Goal: Navigation & Orientation: Go to known website

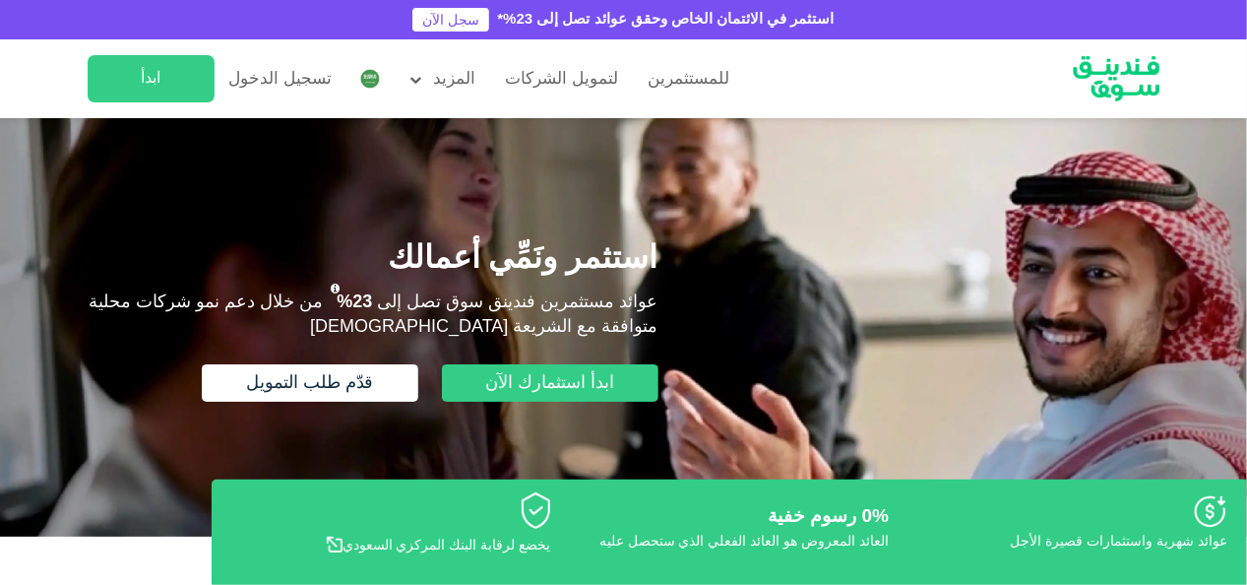
click at [1, 155] on div at bounding box center [623, 327] width 1247 height 418
click at [363, 81] on img at bounding box center [370, 79] width 20 height 20
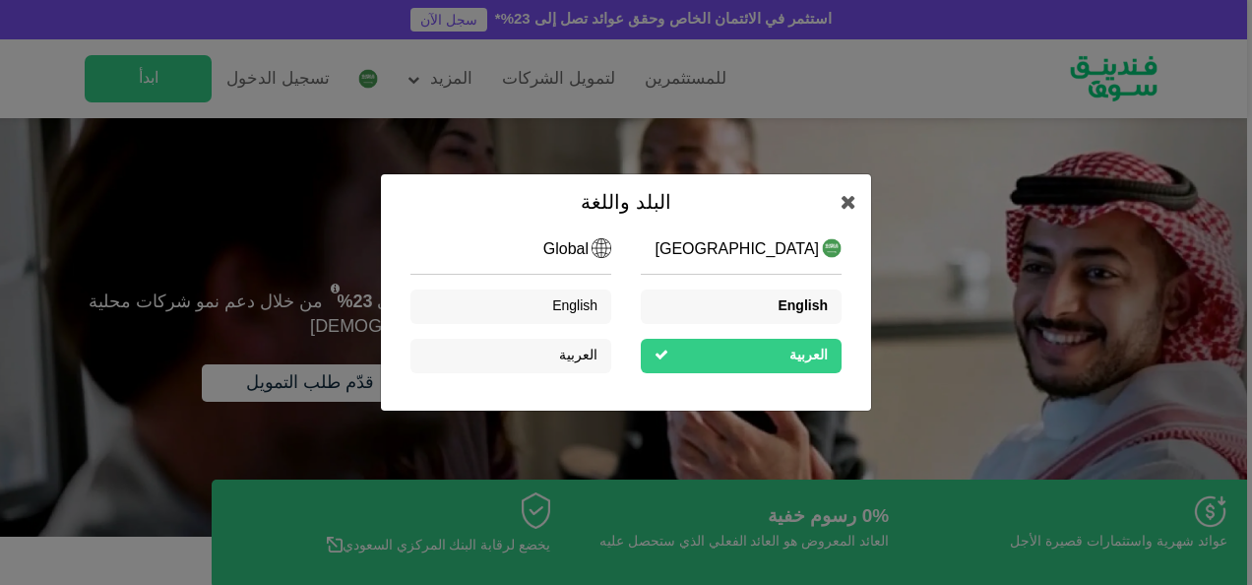
click at [811, 308] on span "English" at bounding box center [802, 306] width 50 height 14
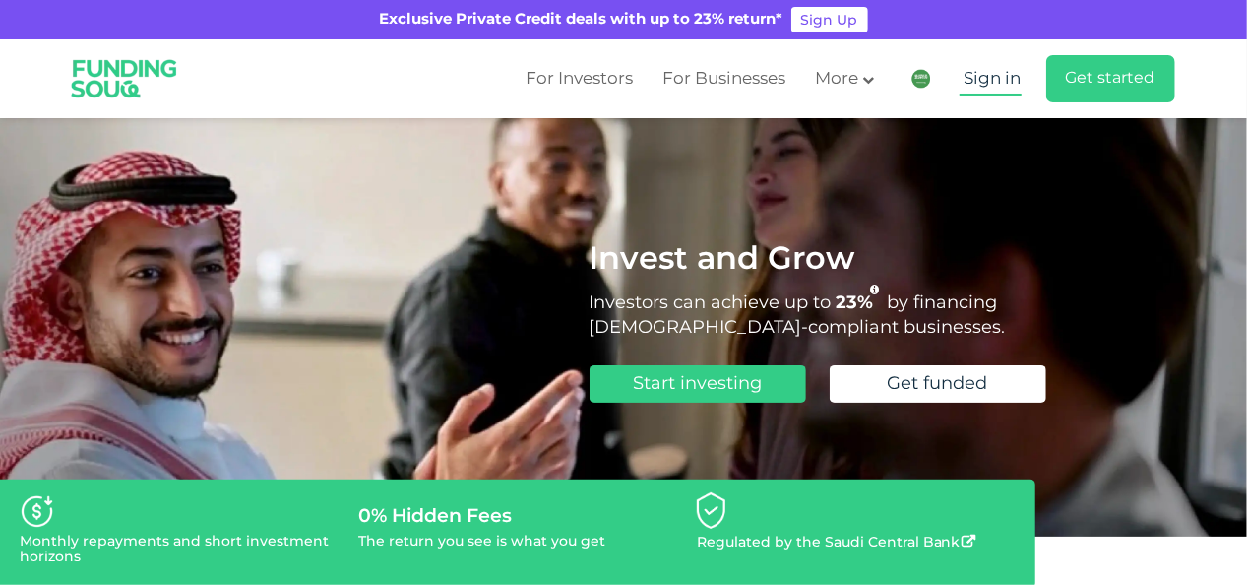
click at [988, 84] on span "Sign in" at bounding box center [992, 79] width 57 height 17
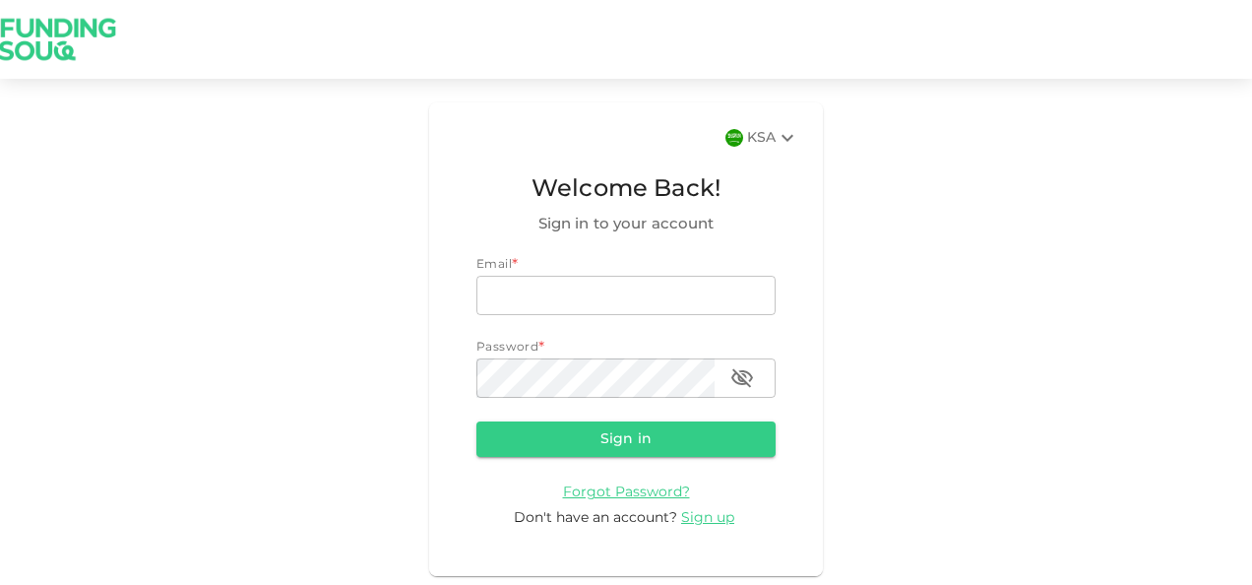
type input "nadimsan09@gmail.com"
drag, startPoint x: 0, startPoint y: 0, endPoint x: 620, endPoint y: 444, distance: 762.5
click at [620, 451] on button "Sign in" at bounding box center [625, 438] width 299 height 35
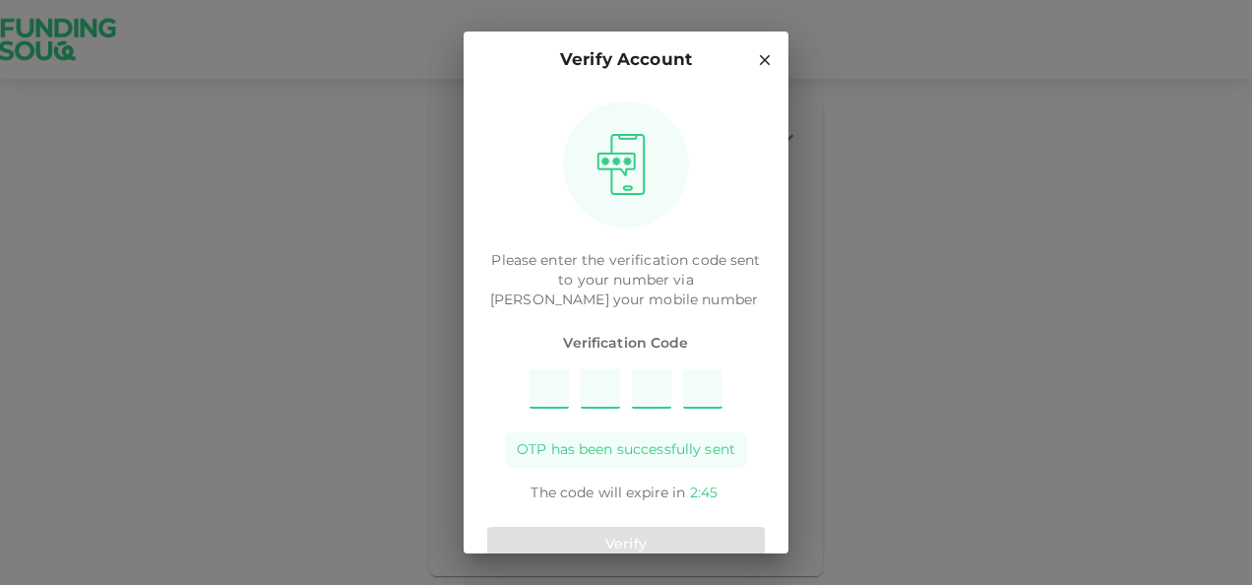
type input "4"
type input "2"
type input "5"
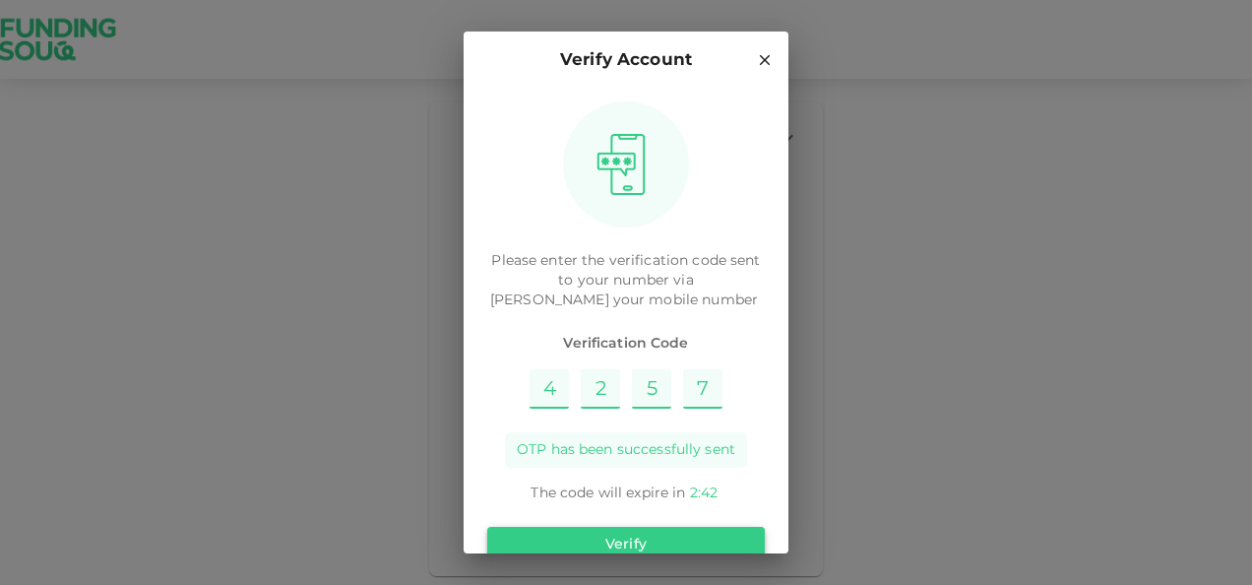
type input "7"
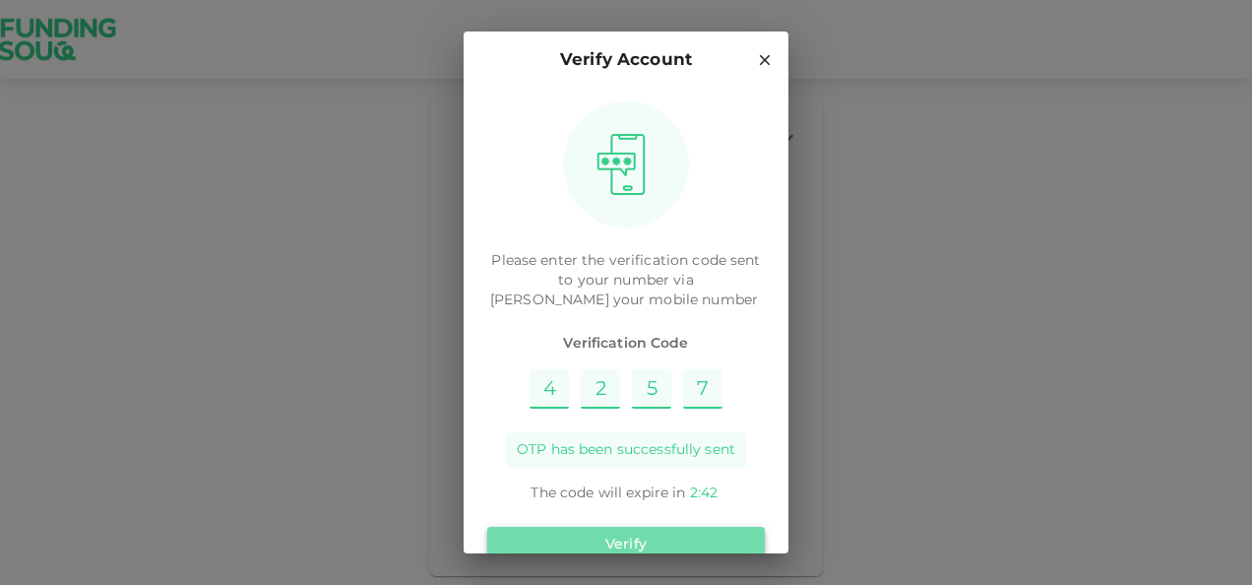
click at [661, 535] on button "Verify" at bounding box center [626, 544] width 278 height 35
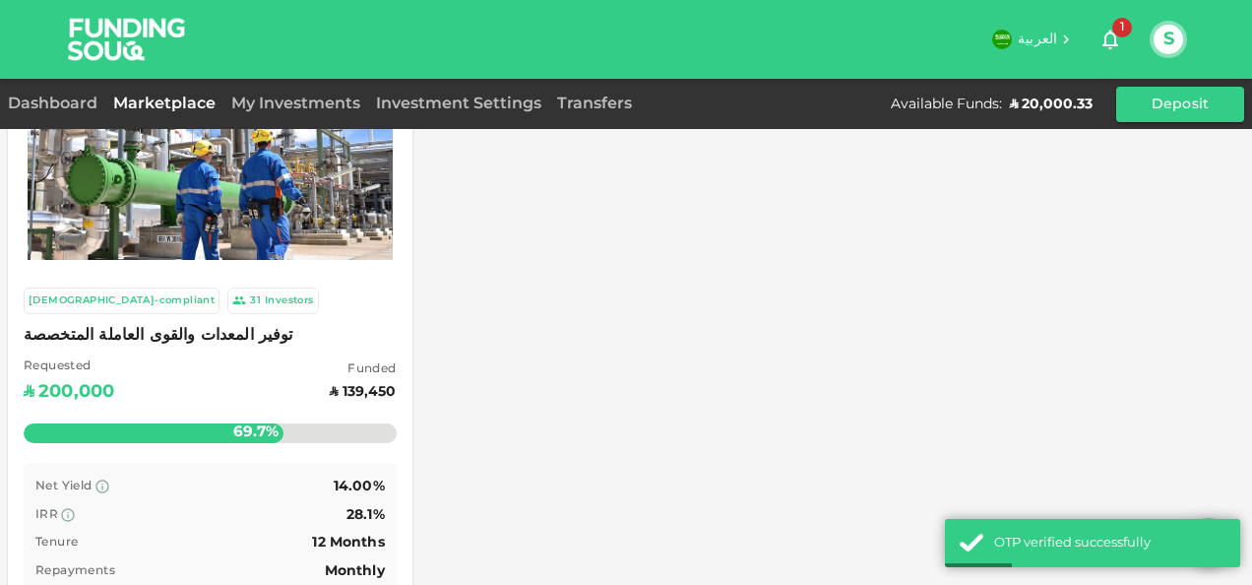
scroll to position [197, 0]
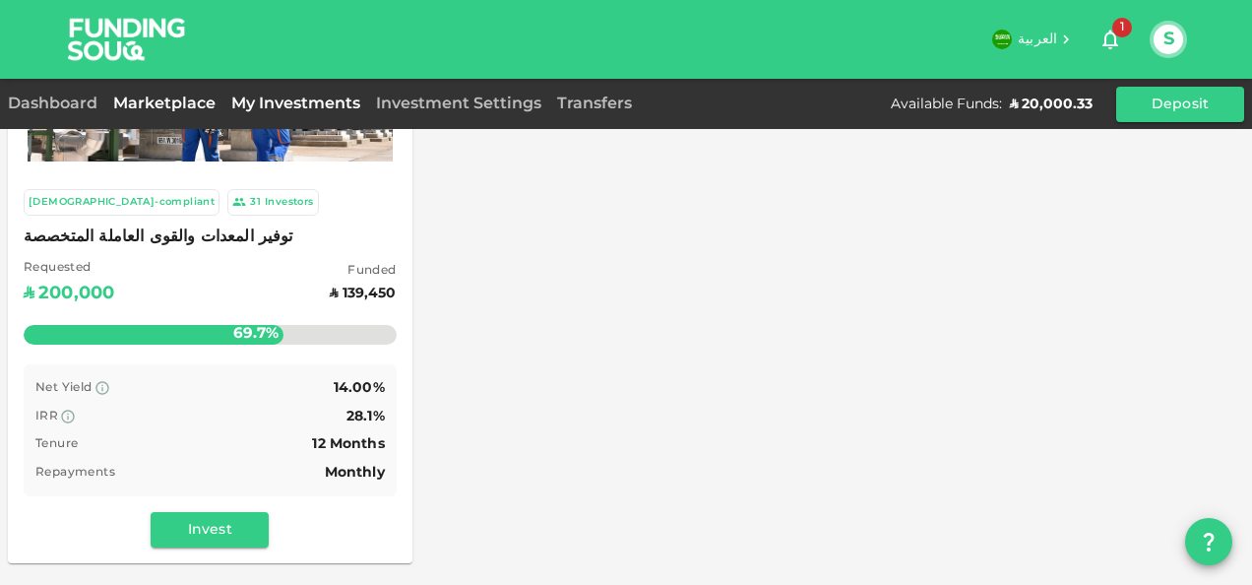
click at [323, 102] on link "My Investments" at bounding box center [295, 103] width 145 height 15
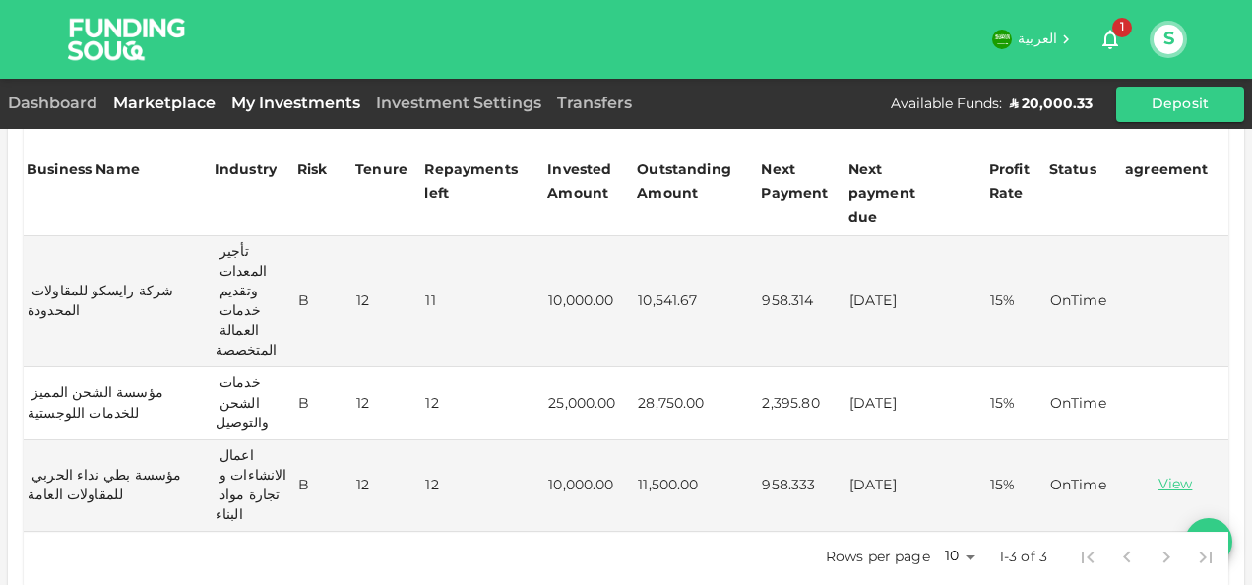
click at [177, 106] on link "Marketplace" at bounding box center [164, 103] width 118 height 15
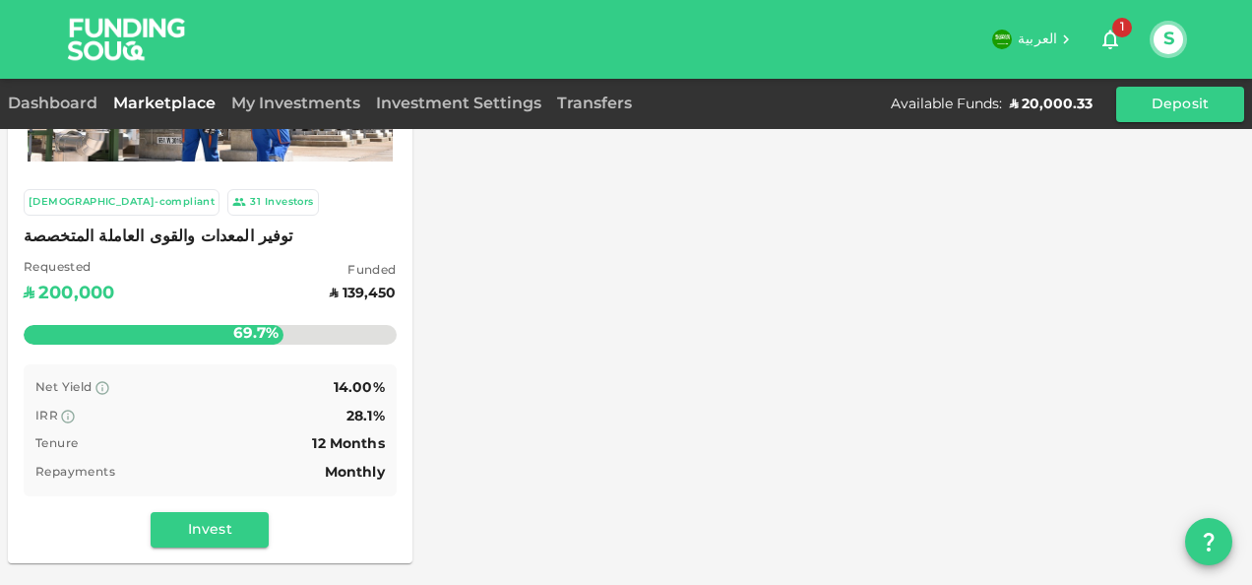
click at [74, 110] on div "Dashboard" at bounding box center [56, 105] width 97 height 24
click at [78, 106] on link "Dashboard" at bounding box center [56, 103] width 97 height 15
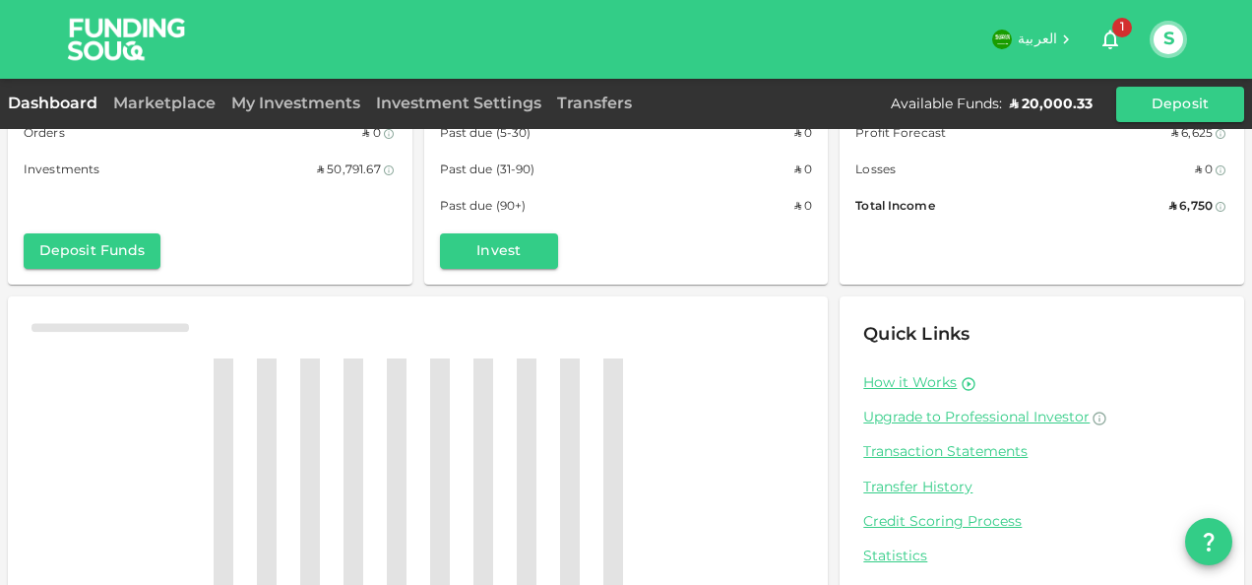
scroll to position [197, 0]
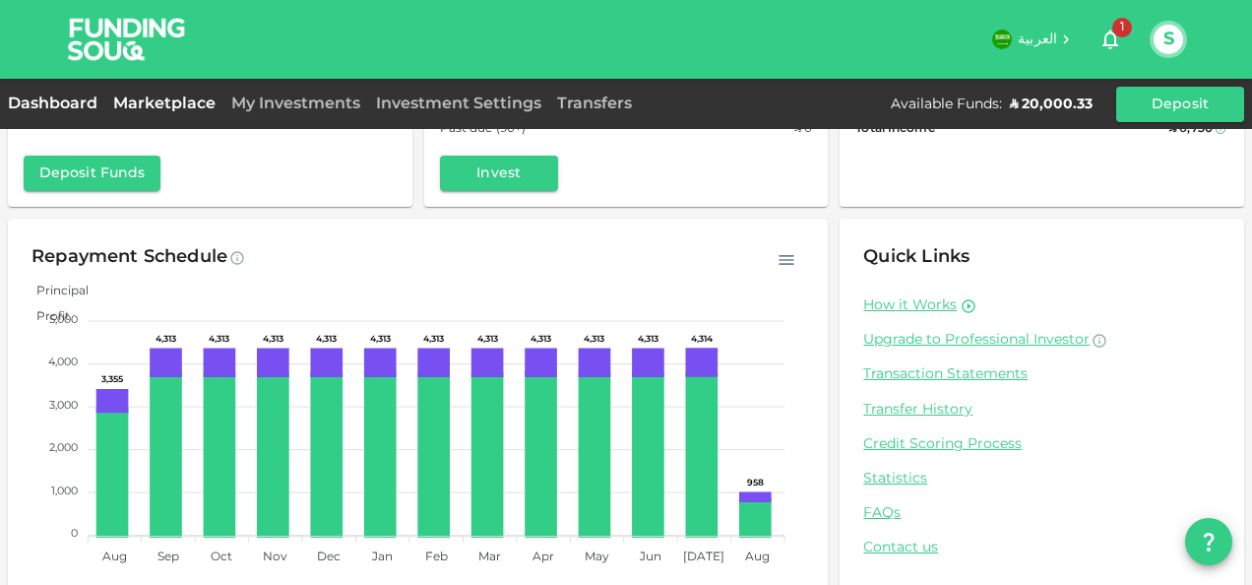
drag, startPoint x: 175, startPoint y: 104, endPoint x: 210, endPoint y: 122, distance: 38.7
click at [175, 105] on link "Marketplace" at bounding box center [164, 103] width 118 height 15
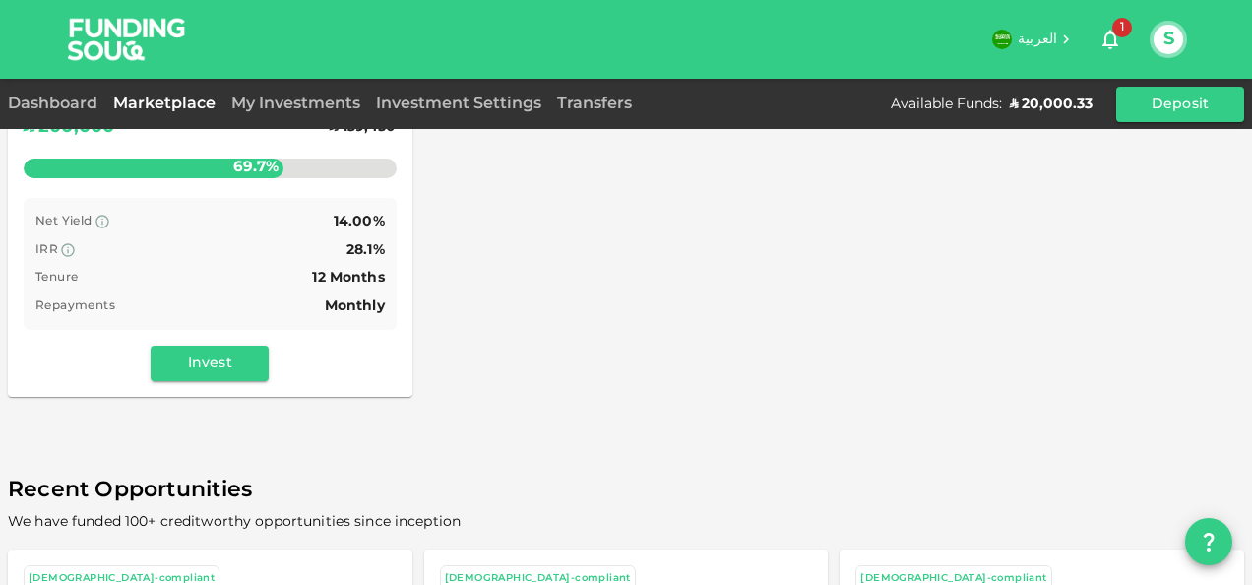
scroll to position [394, 0]
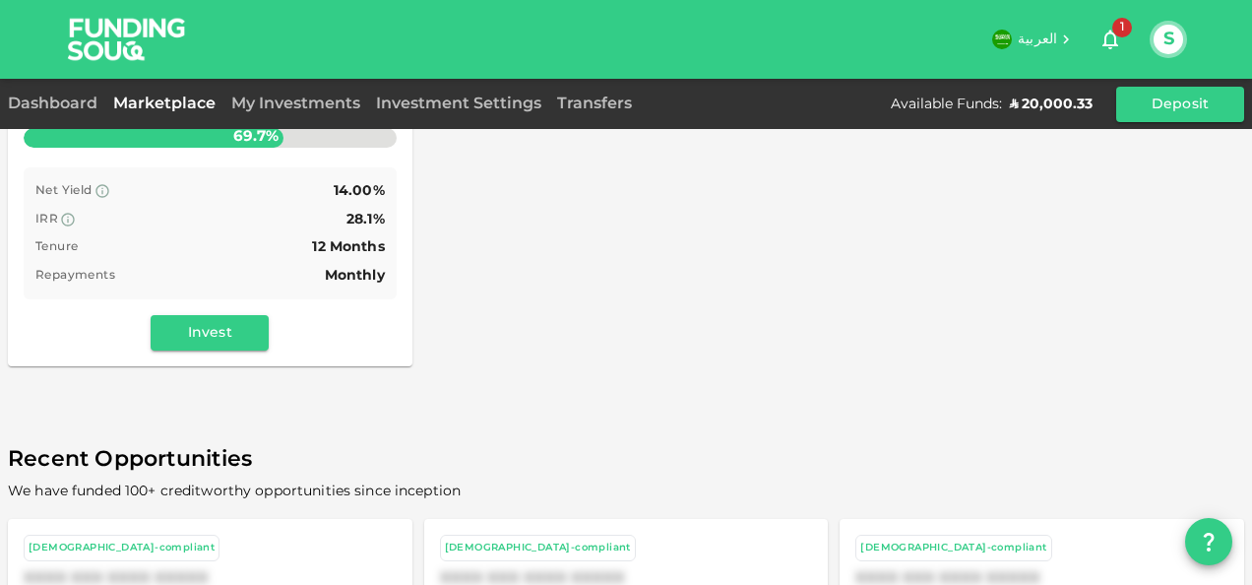
click at [275, 108] on link "My Investments" at bounding box center [295, 103] width 145 height 15
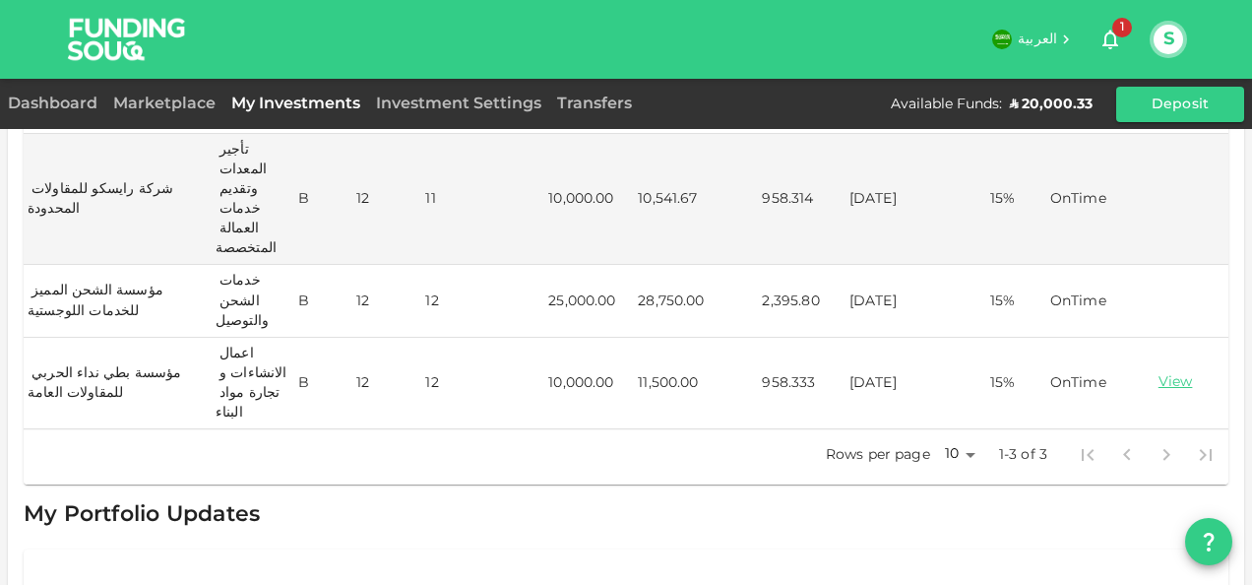
scroll to position [226, 0]
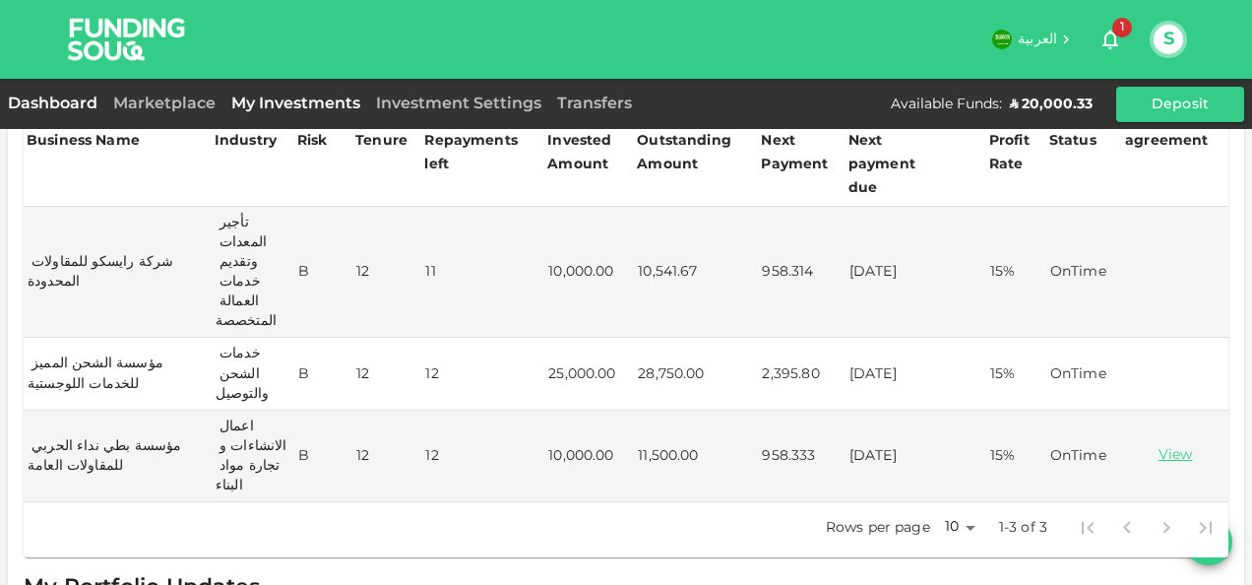
click at [75, 100] on link "Dashboard" at bounding box center [56, 103] width 97 height 15
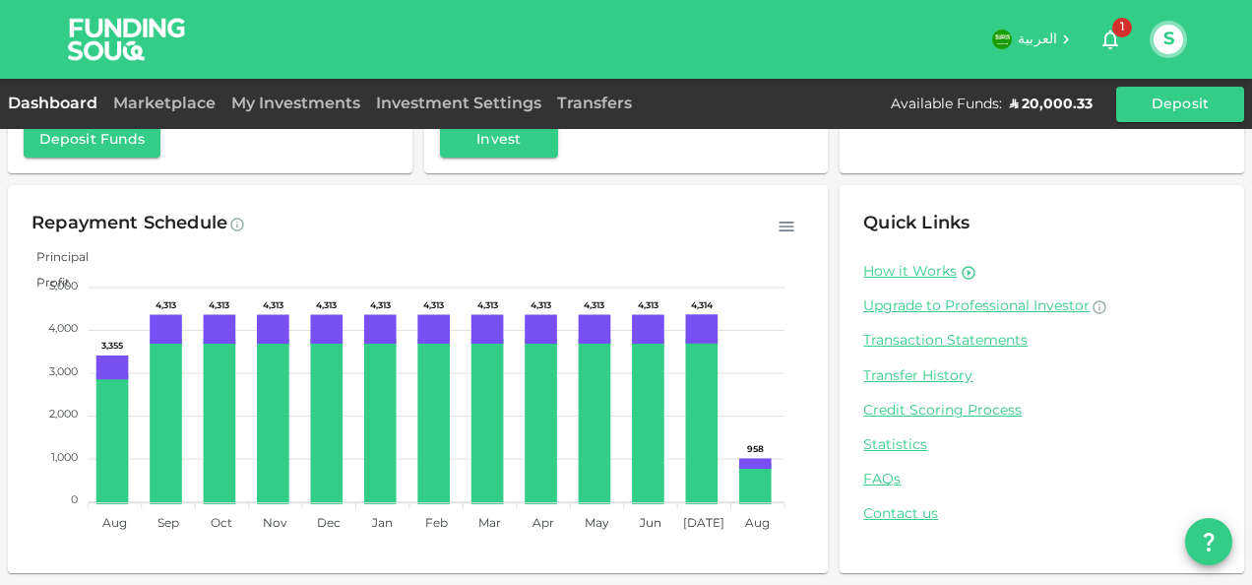
scroll to position [132, 0]
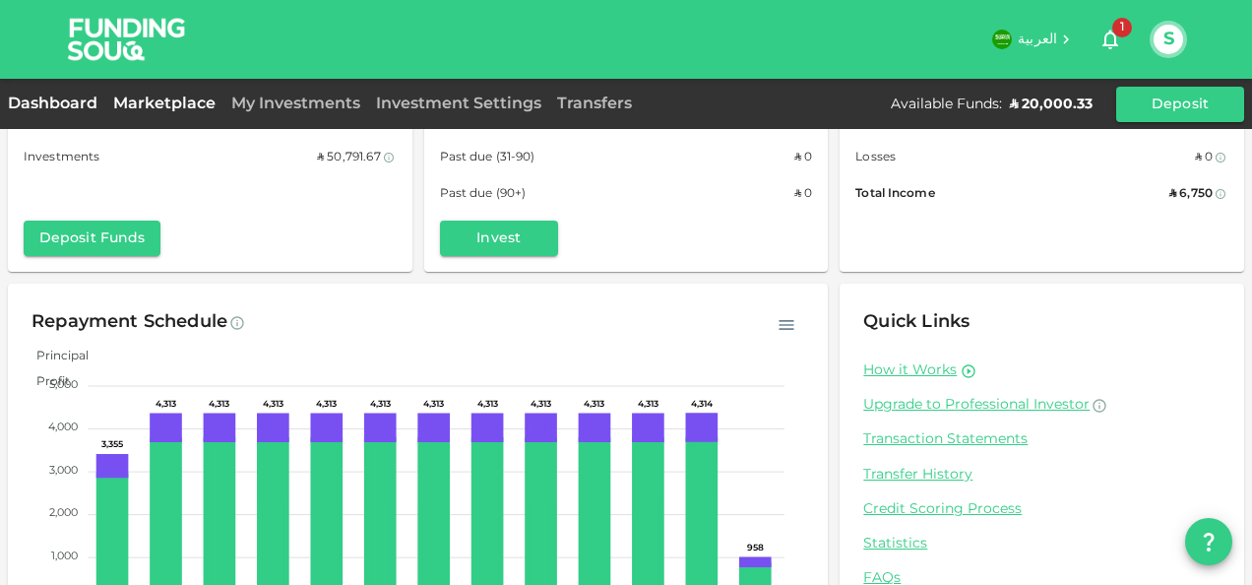
click at [140, 106] on link "Marketplace" at bounding box center [164, 103] width 118 height 15
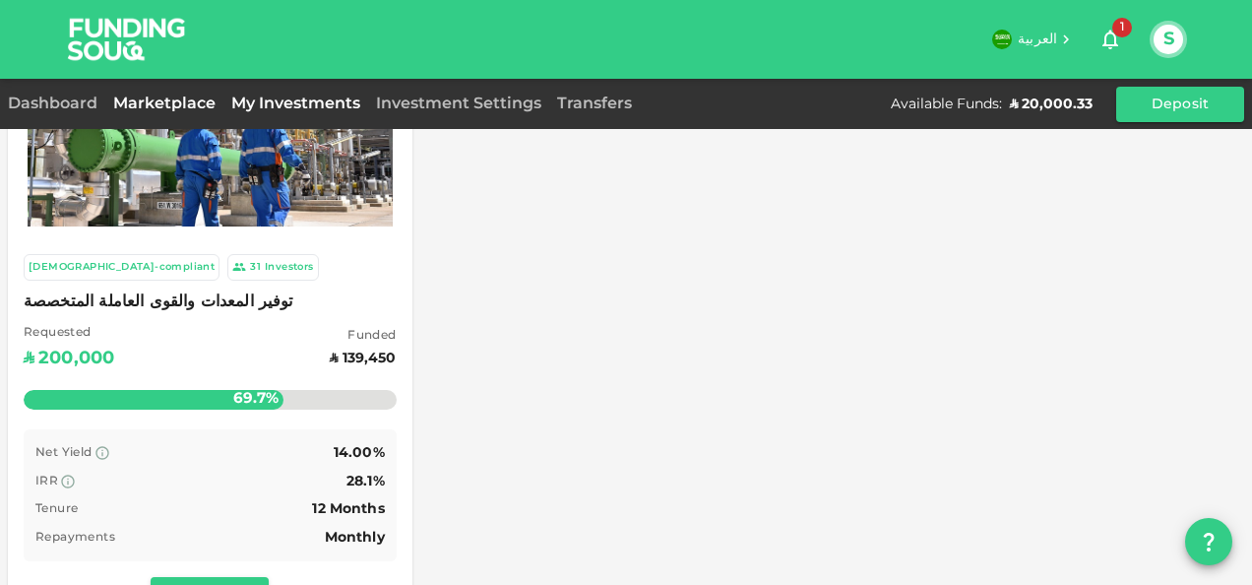
click at [295, 104] on link "My Investments" at bounding box center [295, 103] width 145 height 15
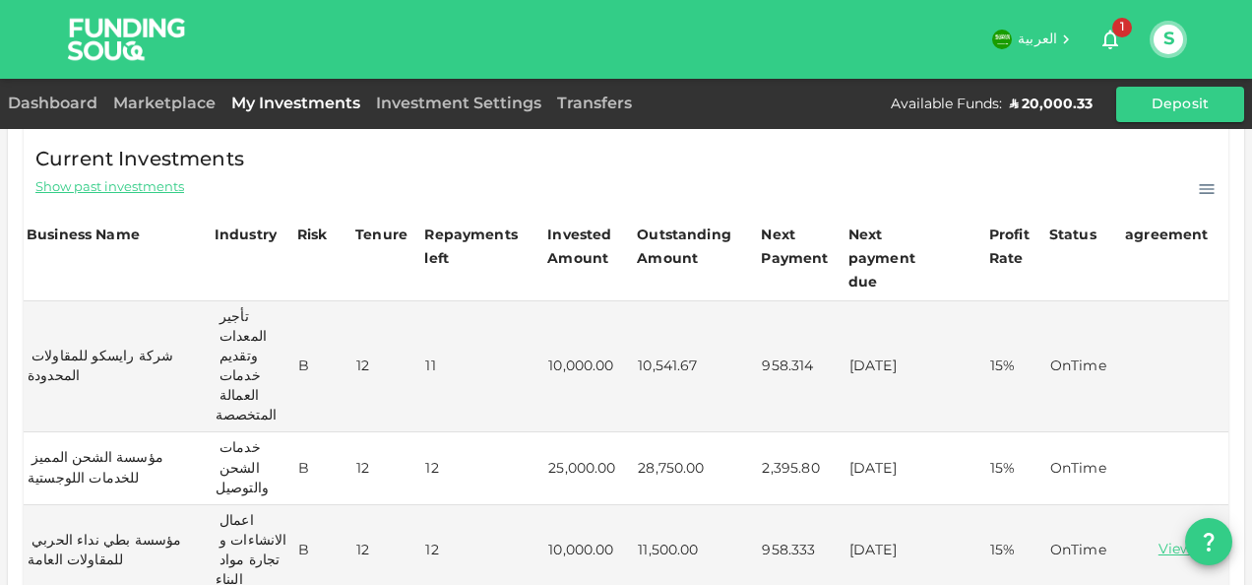
click at [1169, 39] on button "S" at bounding box center [1168, 40] width 30 height 30
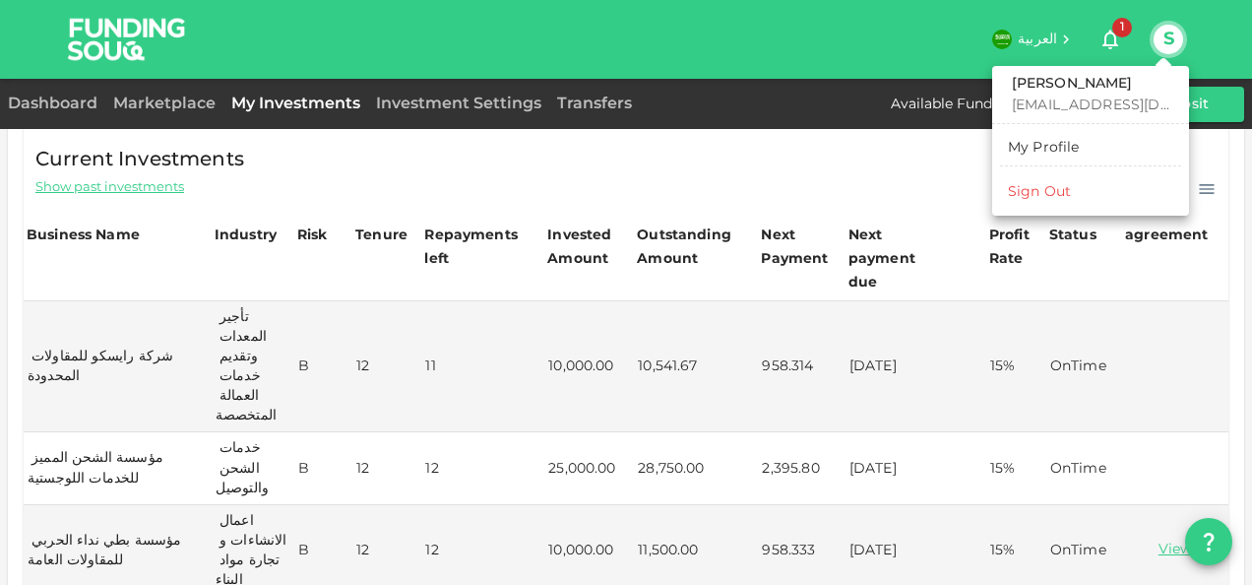
click at [1043, 195] on div "Sign Out" at bounding box center [1039, 192] width 63 height 20
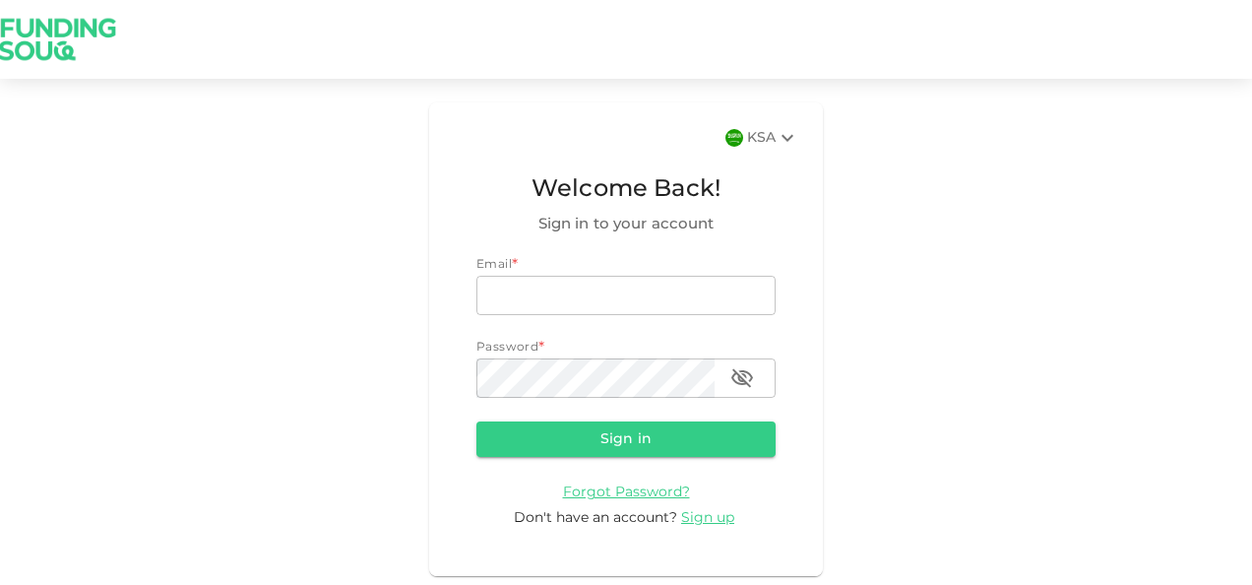
type input "nadimsan09@gmail.com"
